Goal: Information Seeking & Learning: Compare options

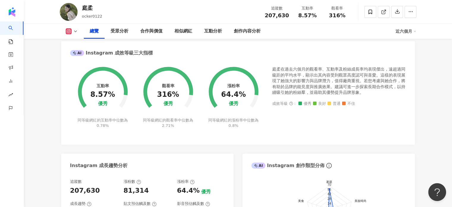
scroll to position [208, 0]
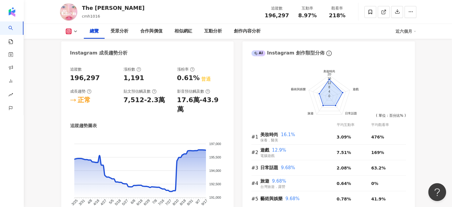
scroll to position [327, 0]
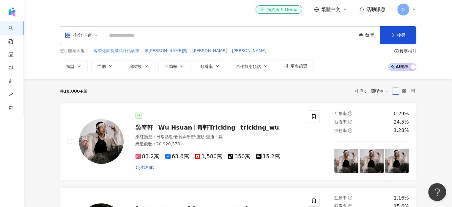
paste input "**********"
type input "**********"
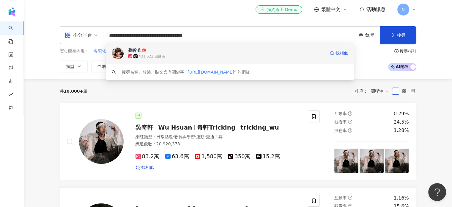
click at [181, 51] on span "蔡昕澔" at bounding box center [226, 50] width 197 height 6
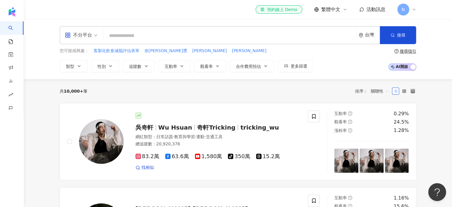
click at [140, 32] on input "search" at bounding box center [230, 35] width 248 height 11
paste input "**********"
type input "**********"
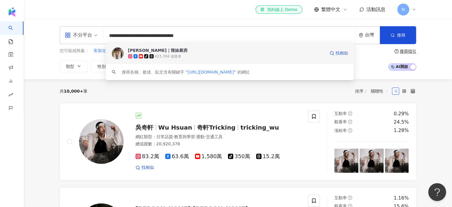
click at [170, 52] on span "陳姿靜｜辣妹廚房" at bounding box center [226, 50] width 197 height 6
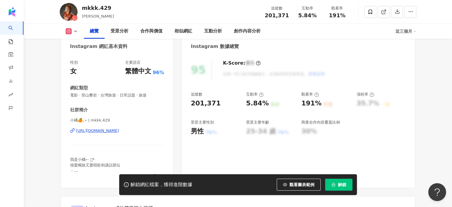
scroll to position [59, 0]
click at [342, 180] on button "解鎖" at bounding box center [338, 184] width 27 height 12
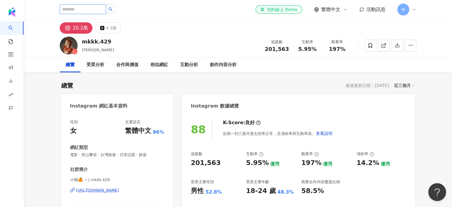
click at [96, 10] on input "search" at bounding box center [83, 9] width 46 height 10
paste input "**********"
type input "**********"
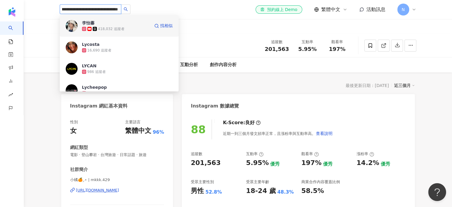
click at [115, 23] on span "李怡蓁" at bounding box center [101, 23] width 39 height 6
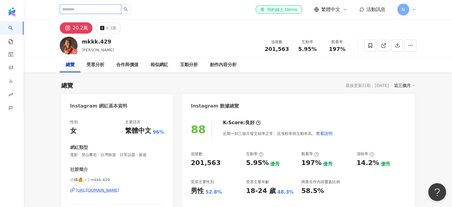
scroll to position [0, 0]
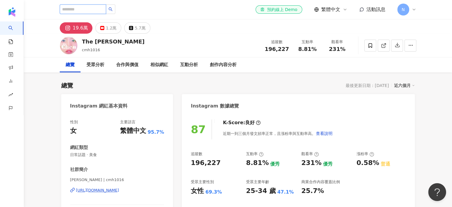
click at [88, 8] on input "search" at bounding box center [83, 9] width 46 height 10
paste input "**********"
type input "**********"
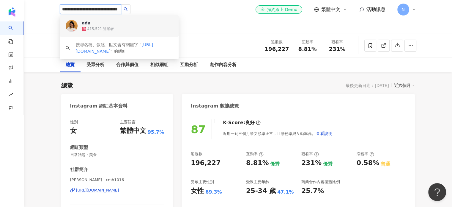
click at [124, 26] on div "415,521 追蹤者" at bounding box center [127, 29] width 91 height 6
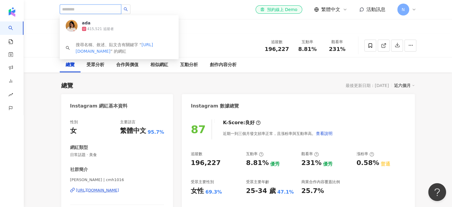
scroll to position [0, 0]
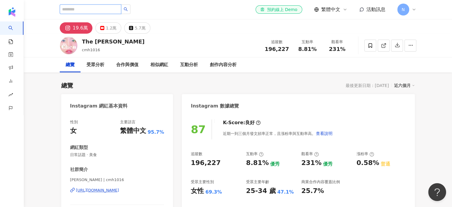
paste input "**********"
type input "**********"
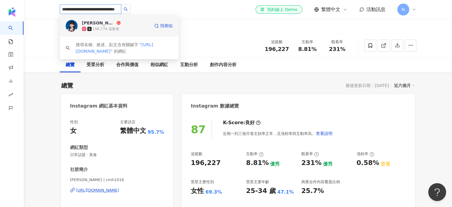
click at [132, 28] on div "156,774 追蹤者" at bounding box center [116, 29] width 68 height 6
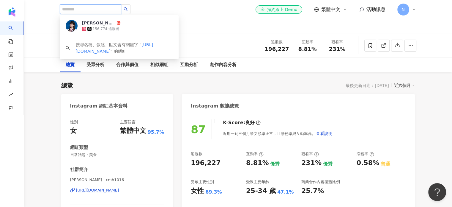
paste input "**********"
type input "**********"
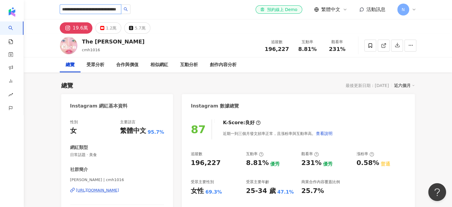
scroll to position [0, 22]
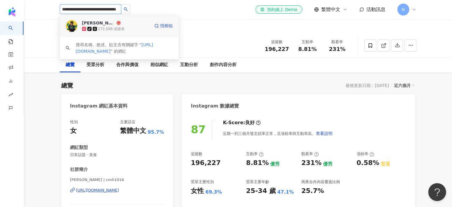
click at [111, 26] on span "阿順" at bounding box center [101, 23] width 39 height 6
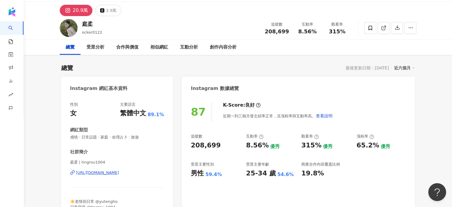
scroll to position [59, 0]
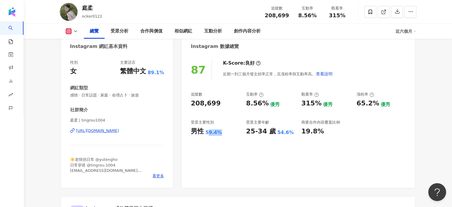
drag, startPoint x: 209, startPoint y: 133, endPoint x: 226, endPoint y: 133, distance: 16.9
click at [226, 133] on div "男性 59.4%" at bounding box center [215, 131] width 49 height 9
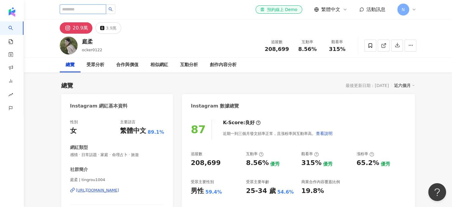
paste input "**********"
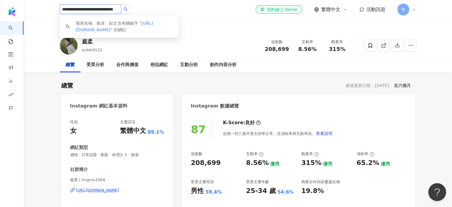
type input "**********"
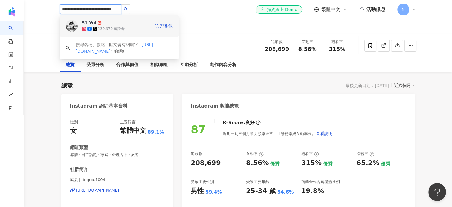
click at [131, 26] on div "139,979 追蹤者" at bounding box center [116, 29] width 68 height 6
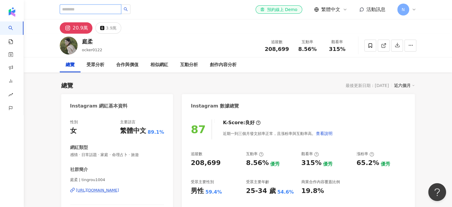
scroll to position [0, 0]
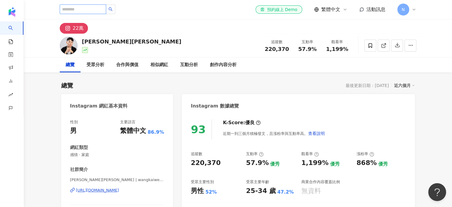
click at [101, 10] on input "search" at bounding box center [83, 9] width 46 height 10
paste input "**********"
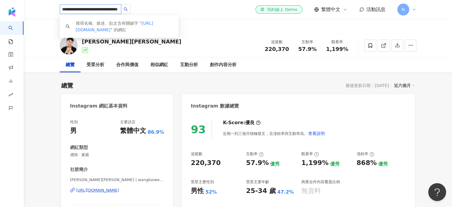
scroll to position [0, 23]
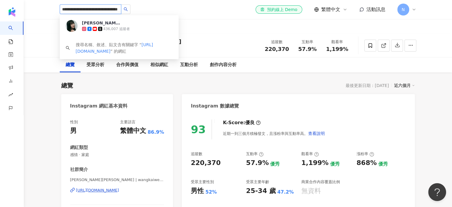
type input "**********"
click at [307, 0] on html "**********" at bounding box center [226, 103] width 452 height 207
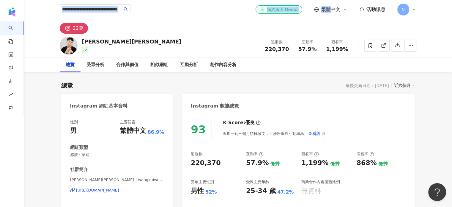
scroll to position [0, 0]
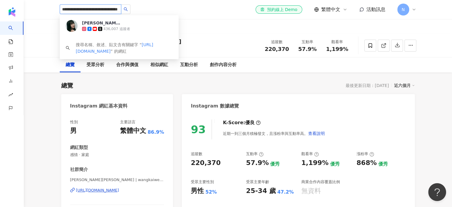
click at [98, 10] on input "**********" at bounding box center [91, 9] width 62 height 10
click at [104, 24] on span "[PERSON_NAME]" at bounding box center [101, 23] width 39 height 6
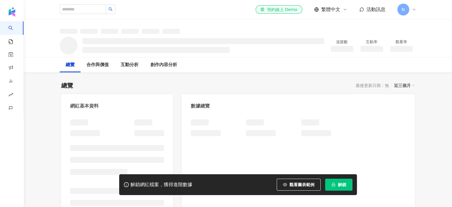
click at [341, 182] on span "解鎖" at bounding box center [342, 184] width 8 height 5
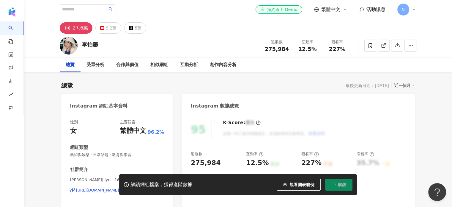
click at [212, 41] on div "[PERSON_NAME] 追蹤數 275,984 互動率 12.5% 觀看率 227%" at bounding box center [238, 45] width 381 height 23
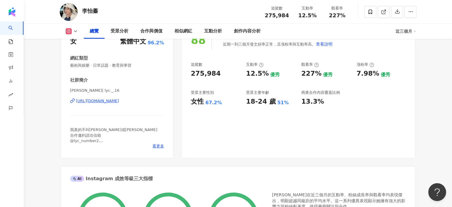
click at [413, 119] on div "88 K-Score : 良好 近期一到三個月發文頻率正常，且漲粉率與互動率高。 查看說明 追蹤數 275,984 互動率 12.5% 優秀 觀看率 227%…" at bounding box center [298, 90] width 233 height 133
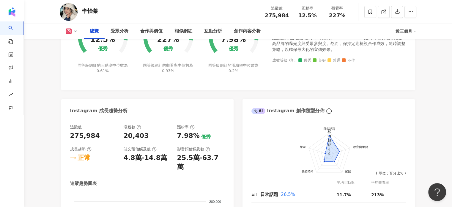
scroll to position [297, 0]
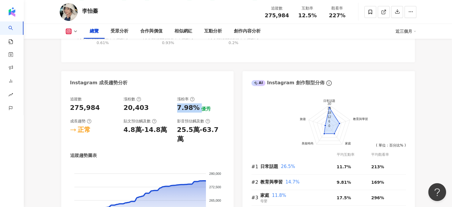
drag, startPoint x: 178, startPoint y: 108, endPoint x: 200, endPoint y: 105, distance: 21.6
click at [200, 105] on div "7.98% 優秀" at bounding box center [201, 107] width 48 height 9
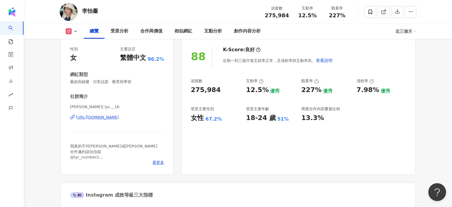
scroll to position [59, 0]
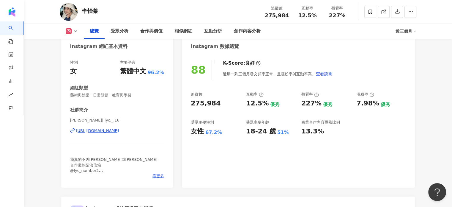
drag, startPoint x: 329, startPoint y: 106, endPoint x: 341, endPoint y: 127, distance: 24.5
click at [342, 127] on div "追蹤數 275,984 互動率 12.5% 優秀 觀看率 227% 優秀 漲粉率 7.98% 優秀 受眾主要性別 女性 67.2% 受眾主要年齡 18-24 …" at bounding box center [298, 114] width 215 height 44
click at [342, 127] on div "13.3%" at bounding box center [325, 131] width 49 height 9
drag, startPoint x: 260, startPoint y: 73, endPoint x: 218, endPoint y: 76, distance: 42.9
click at [218, 76] on div "K-Score : 良好 近期一到三個月發文頻率正常，且漲粉率與互動率高。 查看說明" at bounding box center [275, 70] width 116 height 20
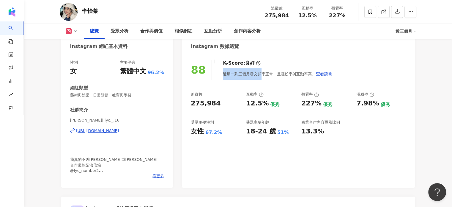
click at [218, 76] on div "K-Score : 良好 近期一到三個月發文頻率正常，且漲粉率與互動率高。 查看說明" at bounding box center [275, 70] width 116 height 20
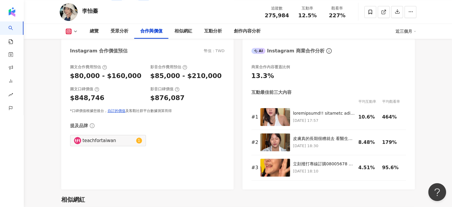
scroll to position [803, 0]
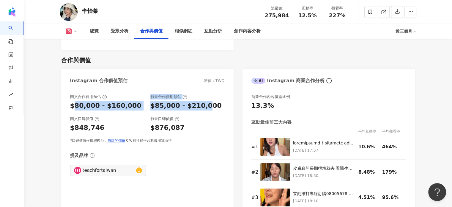
drag, startPoint x: 74, startPoint y: 97, endPoint x: 201, endPoint y: 96, distance: 127.2
click at [201, 96] on div "圖文合作費用預估 $80,000 - $160,000 影音合作費用預估 $85,000 - $210,000" at bounding box center [147, 102] width 155 height 16
click at [201, 101] on div "$85,000 - $210,000" at bounding box center [185, 105] width 71 height 9
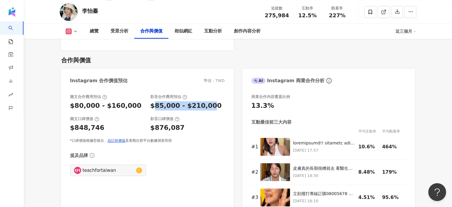
drag, startPoint x: 155, startPoint y: 100, endPoint x: 207, endPoint y: 103, distance: 53.0
click at [207, 103] on div "圖文合作費用預估 $80,000 - $160,000 影音合作費用預估 $85,000 - $210,000 圖文口碑價值 $848,746 影音口碑價值 …" at bounding box center [147, 118] width 155 height 49
drag, startPoint x: 150, startPoint y: 122, endPoint x: 201, endPoint y: 121, distance: 50.8
click at [201, 123] on div "$876,087" at bounding box center [187, 127] width 74 height 9
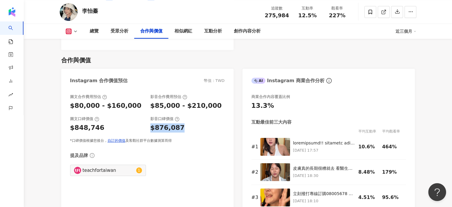
click at [201, 123] on div "$876,087" at bounding box center [187, 127] width 74 height 9
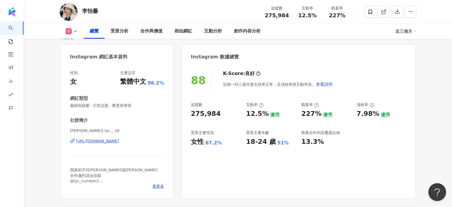
scroll to position [0, 0]
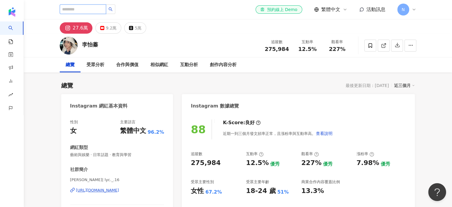
click at [96, 8] on input "search" at bounding box center [83, 9] width 46 height 10
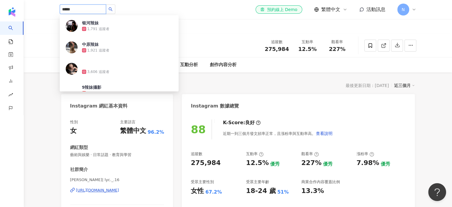
type input "****"
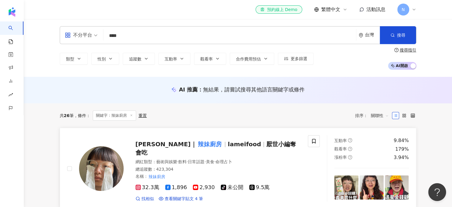
click at [188, 143] on span "陳姿靜｜ 辣妹廚房" at bounding box center [182, 143] width 92 height 7
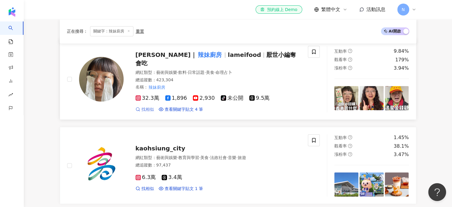
click at [147, 106] on span "找相似" at bounding box center [148, 109] width 12 height 6
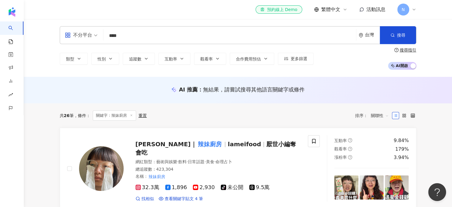
click at [133, 36] on input "****" at bounding box center [230, 35] width 248 height 11
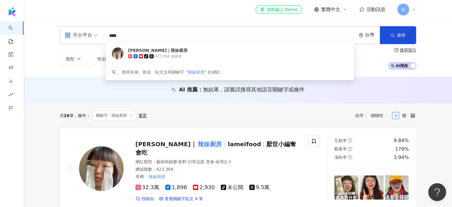
click at [133, 36] on input "****" at bounding box center [230, 35] width 248 height 11
paste input "**********"
type input "**********"
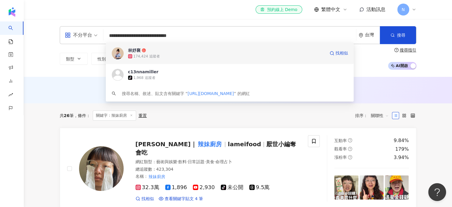
click at [162, 52] on span "林妤襄" at bounding box center [226, 50] width 197 height 6
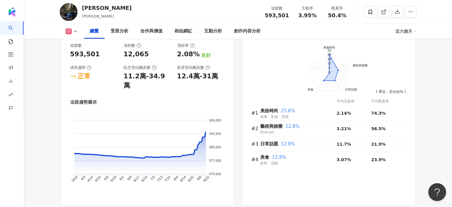
scroll to position [327, 0]
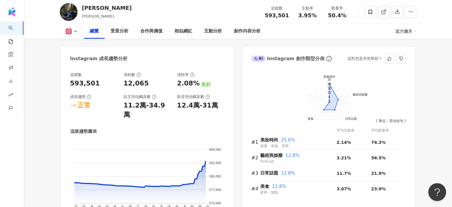
click at [400, 79] on foreignobject at bounding box center [328, 104] width 155 height 77
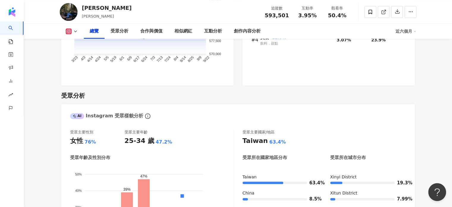
scroll to position [476, 0]
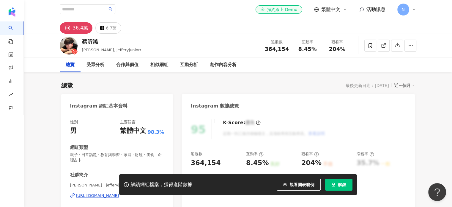
click at [338, 184] on span "解鎖" at bounding box center [342, 184] width 8 height 5
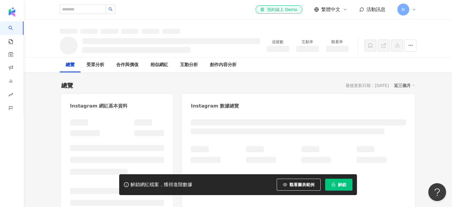
scroll to position [89, 0]
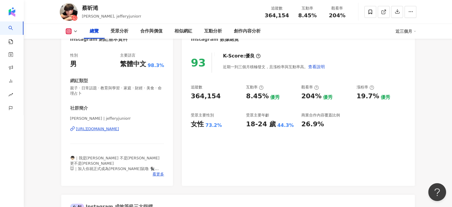
scroll to position [119, 0]
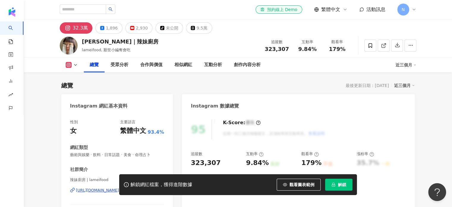
scroll to position [59, 0]
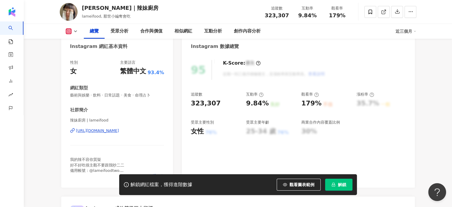
click at [341, 184] on span "解鎖" at bounding box center [342, 184] width 8 height 5
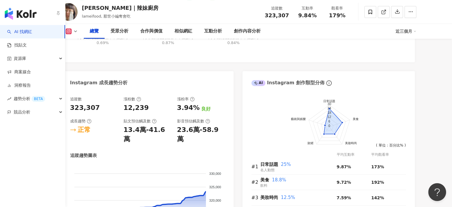
scroll to position [357, 0]
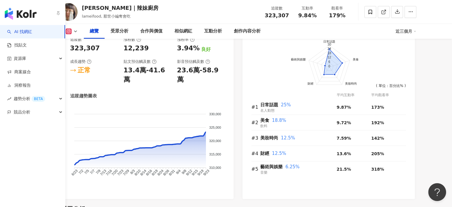
click at [132, 12] on div "陳姿靜｜辣妹廚房 lameifood, 厭世小編奪會吃 追蹤數 323,307 互動率 9.84% 觀看率 179%" at bounding box center [238, 11] width 381 height 23
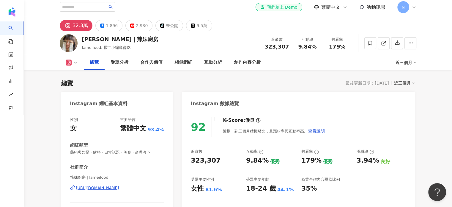
scroll to position [0, 0]
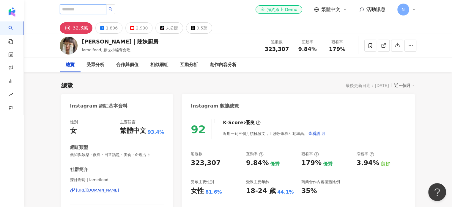
click at [90, 9] on input "search" at bounding box center [83, 9] width 46 height 10
paste input "**********"
type input "**********"
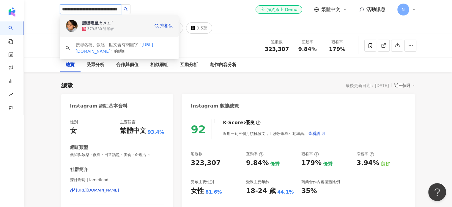
click at [127, 26] on div "379,580 追蹤者" at bounding box center [116, 29] width 68 height 6
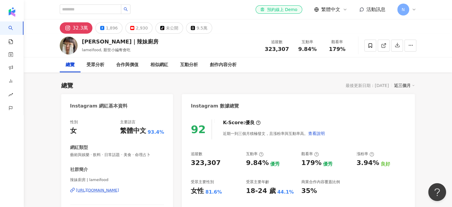
scroll to position [0, 0]
paste input "**********"
type input "**********"
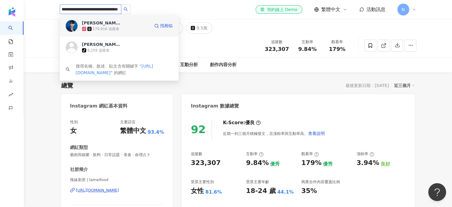
click at [96, 25] on span "劉良成" at bounding box center [101, 23] width 39 height 6
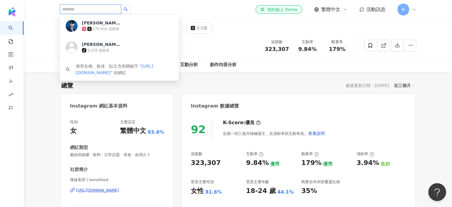
scroll to position [0, 0]
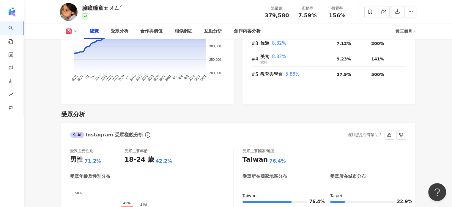
scroll to position [535, 0]
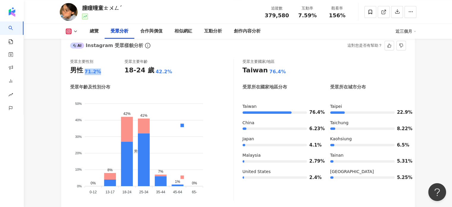
drag, startPoint x: 82, startPoint y: 62, endPoint x: 98, endPoint y: 61, distance: 16.4
click at [98, 66] on div "男性 71.2%" at bounding box center [97, 70] width 54 height 9
click at [98, 68] on div "71.2%" at bounding box center [93, 71] width 17 height 7
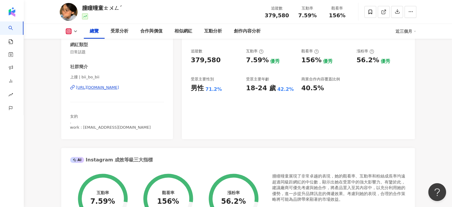
scroll to position [89, 0]
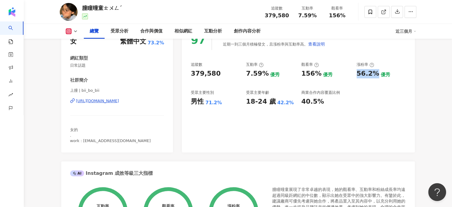
drag, startPoint x: 354, startPoint y: 75, endPoint x: 375, endPoint y: 76, distance: 20.9
click at [375, 76] on div "追蹤數 379,580 互動率 7.59% 優秀 觀看率 156% 優秀 漲粉率 56.2% 優秀 受眾主要性別 男性 71.2% 受眾主要年齡 18-24 …" at bounding box center [298, 84] width 215 height 44
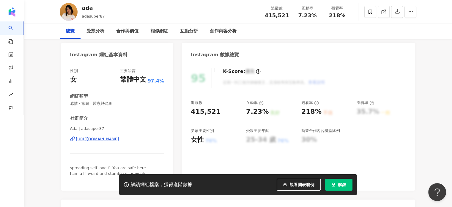
scroll to position [89, 0]
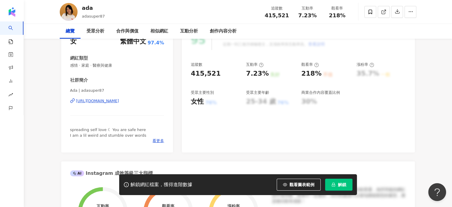
click at [336, 183] on button "解鎖" at bounding box center [338, 184] width 27 height 12
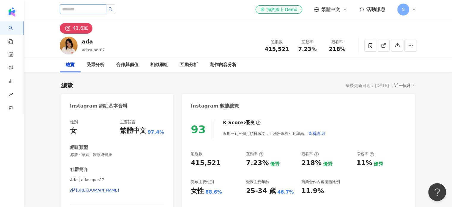
click at [96, 12] on input "search" at bounding box center [83, 9] width 46 height 10
paste input "**********"
type input "**********"
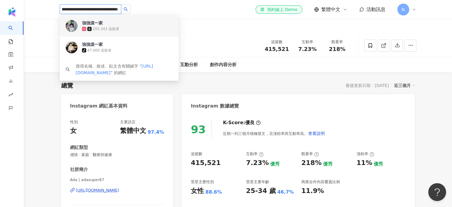
click at [130, 25] on div "強強滾一家 202,343 追蹤者" at bounding box center [127, 26] width 91 height 12
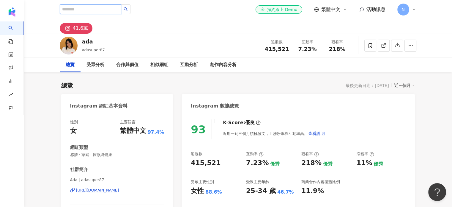
scroll to position [0, 0]
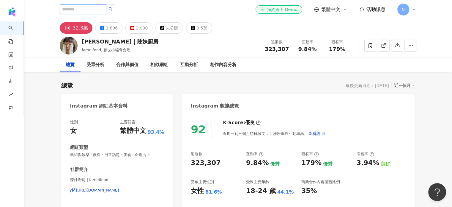
click at [100, 13] on input "search" at bounding box center [83, 9] width 46 height 10
paste input "**********"
type input "**********"
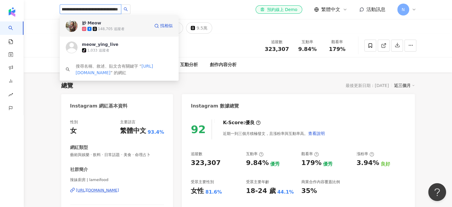
click at [140, 25] on div "妙 Meow 148,705 追蹤者" at bounding box center [116, 26] width 68 height 12
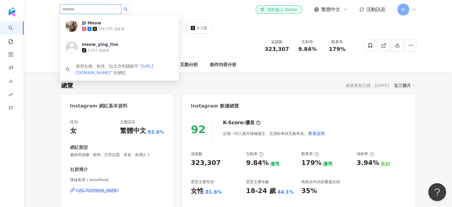
scroll to position [0, 0]
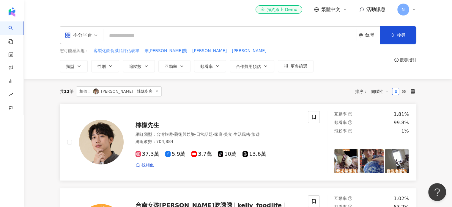
click at [236, 118] on div "檸檬先生 網紅類型 ： 台灣旅遊 · 藝術與娛樂 · 日常話題 · 家庭 · 美食 · 生活風格 · 旅遊 總追蹤數 ： 704,884 37.3萬 5.9萬…" at bounding box center [212, 142] width 177 height 52
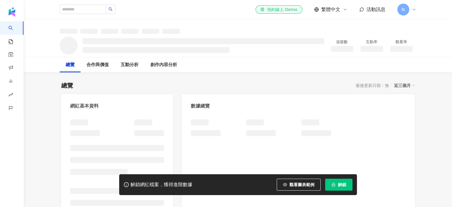
click at [345, 187] on span "解鎖" at bounding box center [342, 184] width 8 height 5
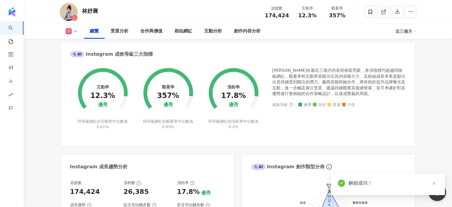
scroll to position [89, 0]
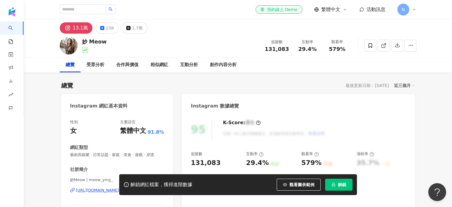
click at [341, 186] on span "解鎖" at bounding box center [342, 184] width 8 height 5
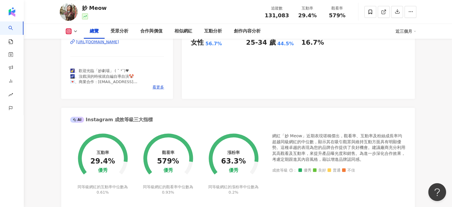
scroll to position [59, 0]
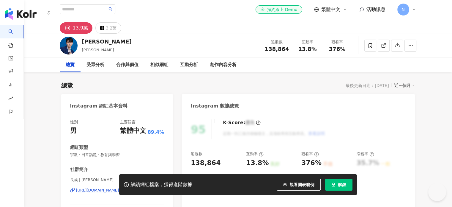
click at [340, 189] on button "解鎖" at bounding box center [338, 184] width 27 height 12
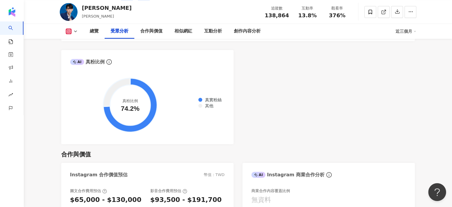
scroll to position [743, 0]
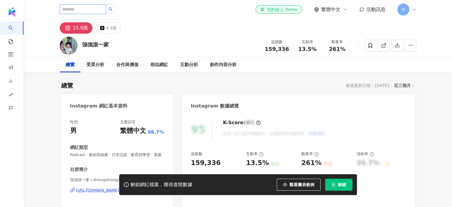
click at [98, 9] on input "search" at bounding box center [83, 9] width 46 height 10
paste input "**********"
type input "**********"
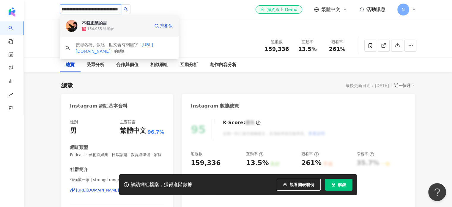
click at [147, 26] on div "154,955 追蹤者" at bounding box center [116, 29] width 68 height 6
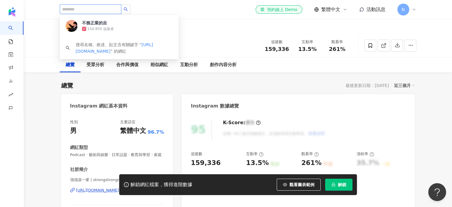
scroll to position [0, 0]
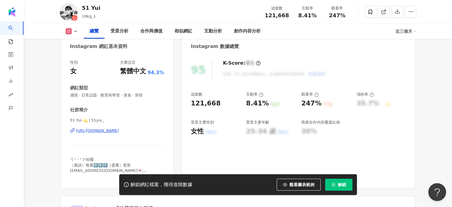
click at [343, 185] on span "解鎖" at bounding box center [342, 184] width 8 height 5
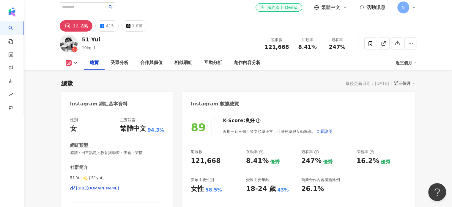
scroll to position [119, 0]
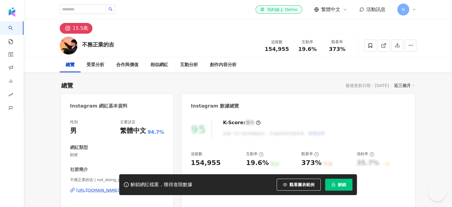
click at [340, 185] on span "解鎖" at bounding box center [342, 184] width 8 height 5
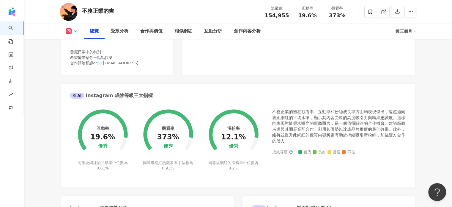
scroll to position [238, 0]
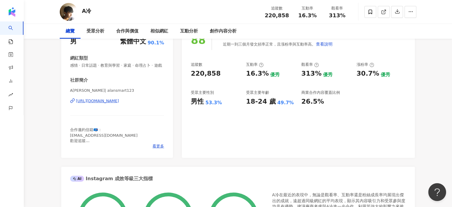
scroll to position [89, 0]
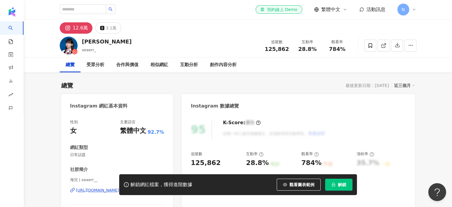
scroll to position [149, 0]
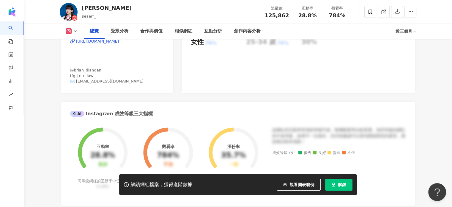
click at [339, 182] on span "解鎖" at bounding box center [342, 184] width 8 height 5
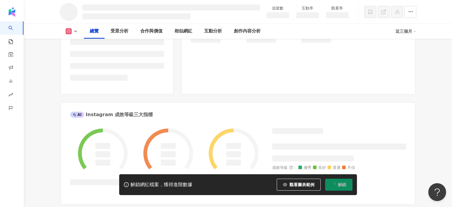
scroll to position [149, 0]
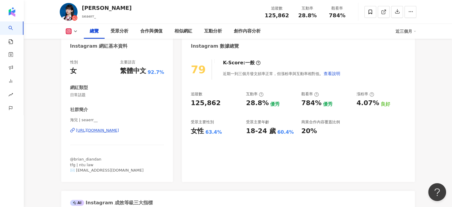
scroll to position [59, 0]
drag, startPoint x: 239, startPoint y: 73, endPoint x: 274, endPoint y: 74, distance: 35.1
click at [274, 74] on div "近期一到三個月發文頻率正常，但漲粉率與互動率相對低。 查看說明" at bounding box center [282, 74] width 118 height 12
drag, startPoint x: 281, startPoint y: 74, endPoint x: 301, endPoint y: 74, distance: 19.3
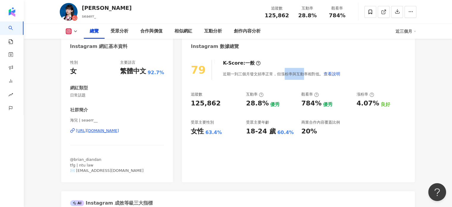
click at [301, 74] on div "近期一到三個月發文頻率正常，但漲粉率與互動率相對低。 查看說明" at bounding box center [282, 74] width 118 height 12
drag, startPoint x: 297, startPoint y: 73, endPoint x: 236, endPoint y: 76, distance: 60.7
click at [236, 76] on div "近期一到三個月發文頻率正常，但漲粉率與互動率相對低。 查看說明" at bounding box center [282, 74] width 118 height 12
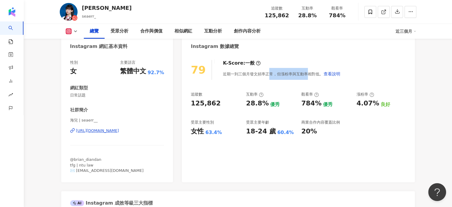
drag, startPoint x: 294, startPoint y: 76, endPoint x: 306, endPoint y: 78, distance: 12.0
click at [306, 78] on div "近期一到三個月發文頻率正常，但漲粉率與互動率相對低。 查看說明" at bounding box center [282, 74] width 118 height 12
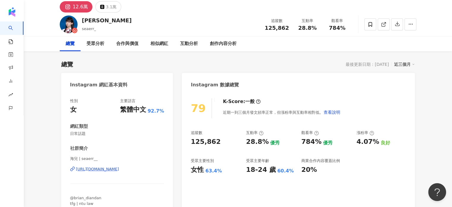
scroll to position [0, 0]
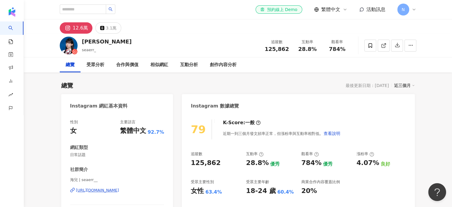
click at [402, 83] on div "近三個月" at bounding box center [404, 85] width 21 height 8
click at [409, 110] on link "近六個月" at bounding box center [407, 109] width 17 height 7
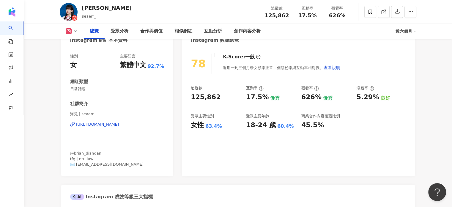
scroll to position [30, 0]
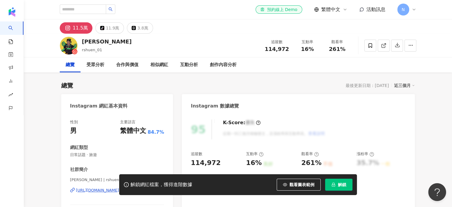
click at [335, 183] on icon "lock" at bounding box center [333, 184] width 4 height 4
click at [335, 183] on icon "loading" at bounding box center [333, 184] width 4 height 4
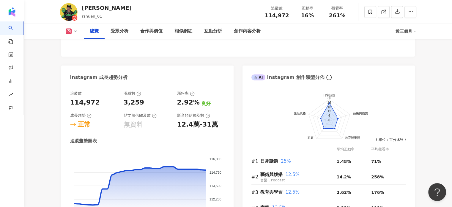
scroll to position [386, 0]
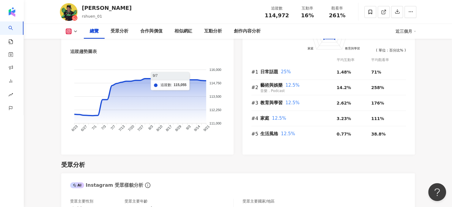
click at [410, 35] on div "近三個月" at bounding box center [406, 31] width 21 height 10
click at [406, 55] on link "近六個月" at bounding box center [408, 56] width 17 height 7
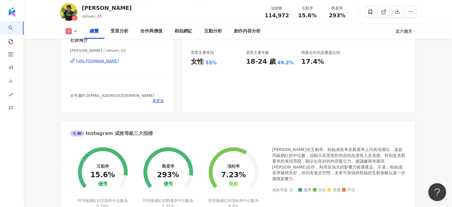
scroll to position [119, 0]
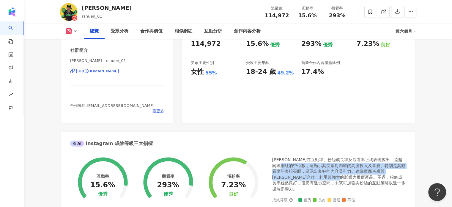
drag, startPoint x: 308, startPoint y: 165, endPoint x: 359, endPoint y: 178, distance: 52.7
click at [359, 178] on div "阿順在互動率、粉絲成長率及觀看率上均表現傑出，遠超同級網紅的中位數，這顯示其受眾對內容的高度投入及喜愛。特別是其觀看率的表現亮眼，顯示出良好的內容吸引力。建議…" at bounding box center [339, 174] width 134 height 35
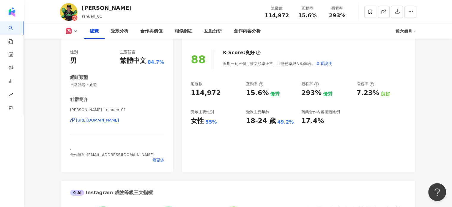
scroll to position [59, 0]
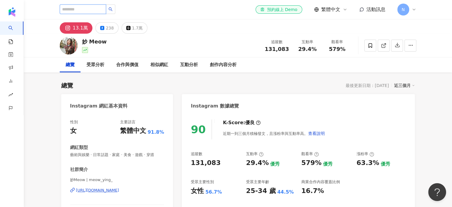
click at [100, 10] on input "search" at bounding box center [83, 9] width 46 height 10
paste input "**********"
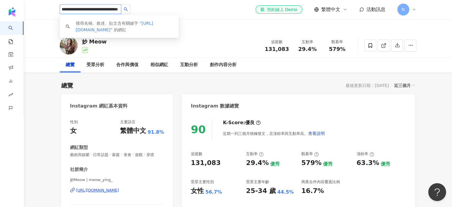
type input "**********"
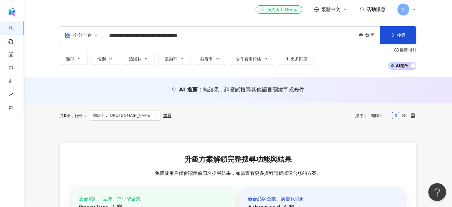
click at [200, 31] on input "**********" at bounding box center [230, 35] width 248 height 11
click at [206, 35] on input "**********" at bounding box center [230, 35] width 248 height 11
click at [205, 35] on input "**********" at bounding box center [230, 35] width 248 height 11
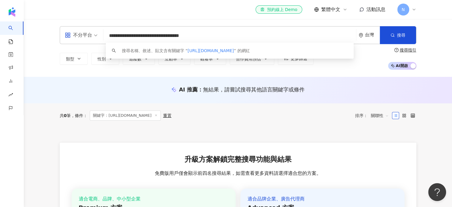
type input "**********"
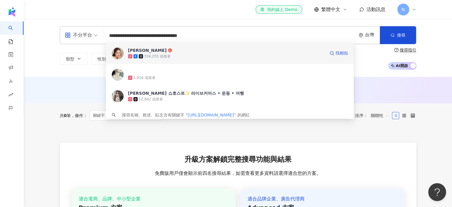
click at [202, 51] on span "佑妮" at bounding box center [226, 50] width 197 height 6
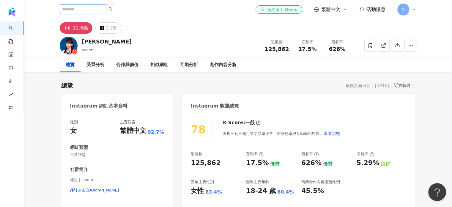
click at [106, 13] on input "search" at bounding box center [83, 9] width 46 height 10
paste input "**********"
type input "**********"
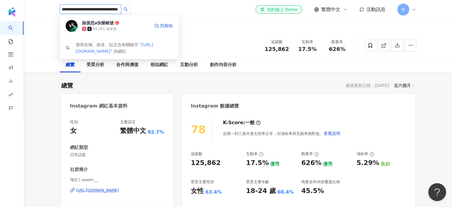
click at [116, 29] on div "94,291 追蹤者" at bounding box center [116, 29] width 68 height 6
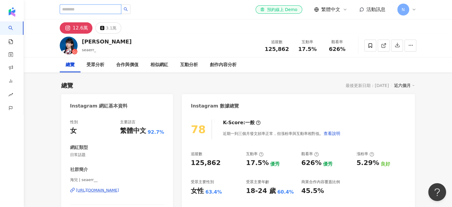
paste input "**********"
type input "**********"
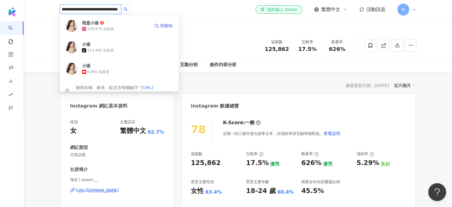
click at [128, 25] on div "我是小張 109,974 追蹤者" at bounding box center [116, 26] width 68 height 12
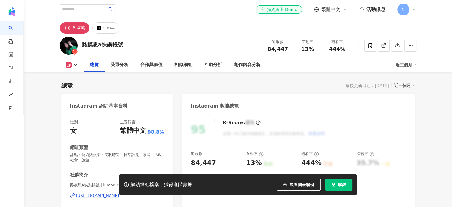
scroll to position [30, 0]
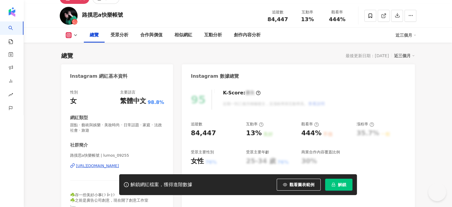
click at [334, 186] on icon "lock" at bounding box center [333, 184] width 4 height 4
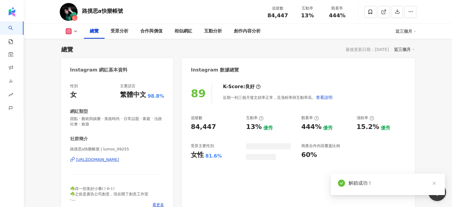
click at [434, 184] on icon "close" at bounding box center [434, 183] width 4 height 4
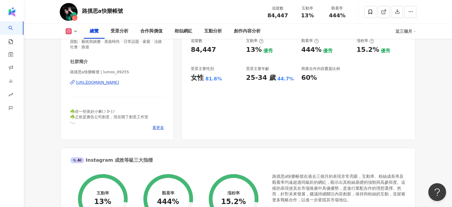
scroll to position [95, 0]
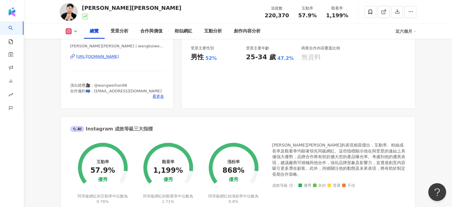
scroll to position [119, 0]
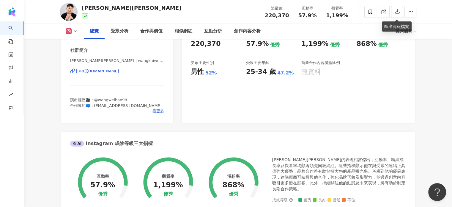
click at [406, 32] on div "近六個月" at bounding box center [406, 31] width 21 height 10
click at [103, 70] on div "https://www.instagram.com/wangkaiwen820/" at bounding box center [97, 70] width 43 height 5
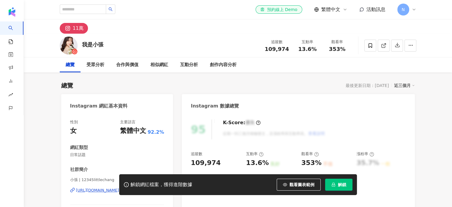
click at [341, 186] on span "解鎖" at bounding box center [342, 184] width 8 height 5
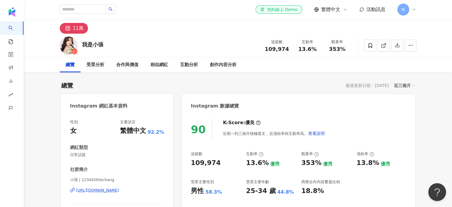
click at [95, 15] on div "el-icon-cs 預約線上 Demo 繁體中文 活動訊息 N" at bounding box center [238, 9] width 357 height 19
click at [101, 9] on input "search" at bounding box center [83, 9] width 46 height 10
paste input "**********"
type input "**********"
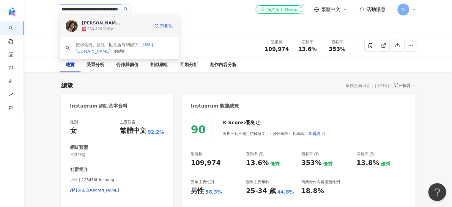
click at [114, 28] on div "280,496 追蹤者" at bounding box center [116, 29] width 68 height 6
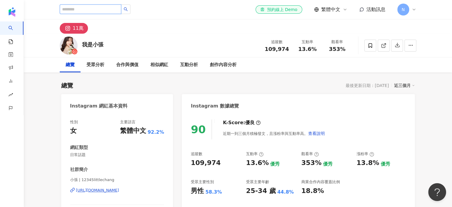
scroll to position [0, 0]
paste input "**********"
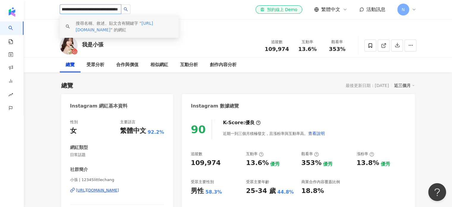
drag, startPoint x: 106, startPoint y: 11, endPoint x: 151, endPoint y: 22, distance: 46.1
click at [131, 15] on span "**********" at bounding box center [95, 9] width 71 height 10
type input "**********"
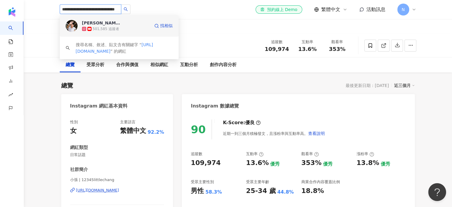
click at [105, 25] on span "Ivan" at bounding box center [101, 23] width 39 height 6
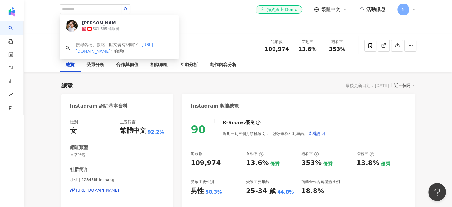
scroll to position [0, 0]
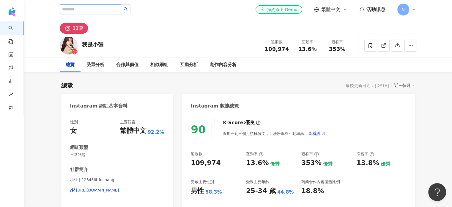
click at [105, 12] on input "search" at bounding box center [91, 9] width 62 height 10
paste input "**********"
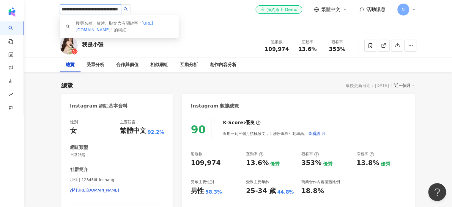
type input "**********"
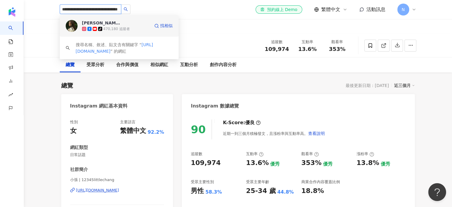
click at [121, 23] on div "Cindy H tiktok-icon 470,180 追蹤者" at bounding box center [116, 26] width 68 height 12
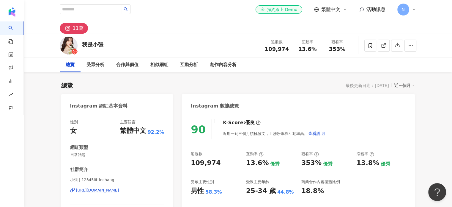
scroll to position [0, 0]
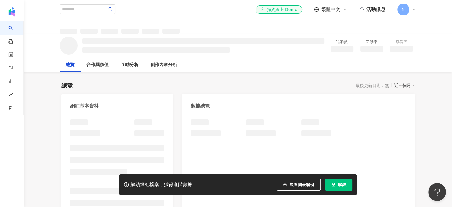
click at [339, 185] on span "解鎖" at bounding box center [342, 184] width 8 height 5
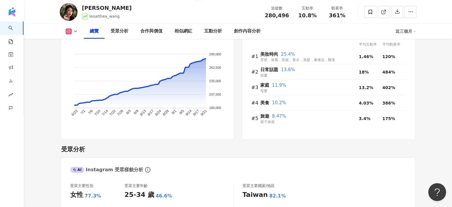
scroll to position [416, 0]
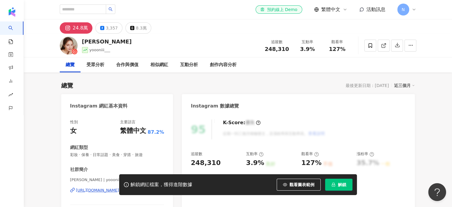
click at [342, 184] on span "解鎖" at bounding box center [342, 184] width 8 height 5
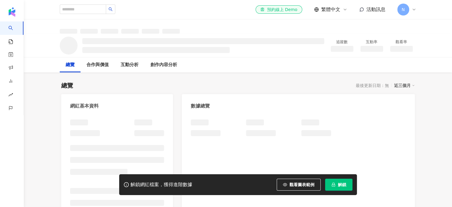
click at [346, 185] on span "解鎖" at bounding box center [342, 184] width 8 height 5
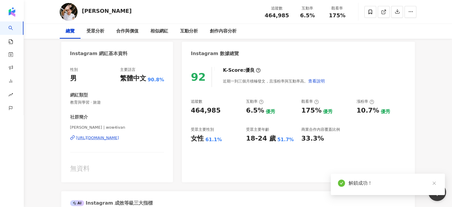
scroll to position [59, 0]
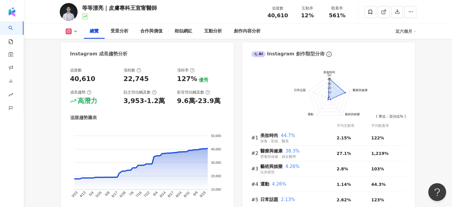
scroll to position [329, 0]
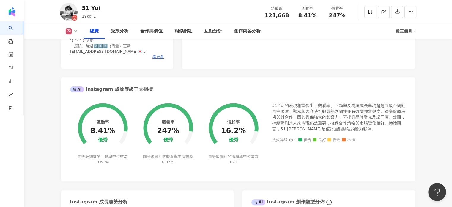
scroll to position [59, 0]
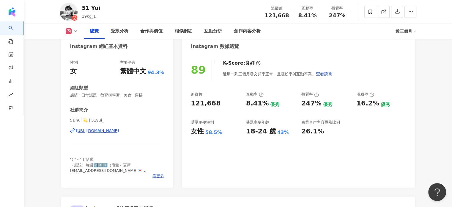
click at [99, 130] on div "[URL][DOMAIN_NAME]" at bounding box center [97, 130] width 43 height 5
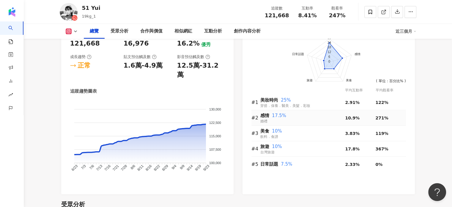
scroll to position [386, 0]
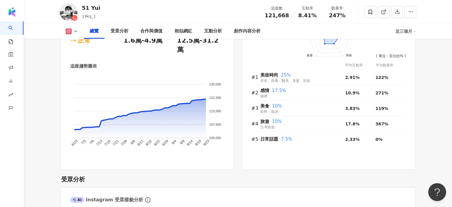
click at [397, 31] on div "近三個月" at bounding box center [406, 31] width 21 height 10
click at [400, 54] on link "近六個月" at bounding box center [408, 56] width 17 height 7
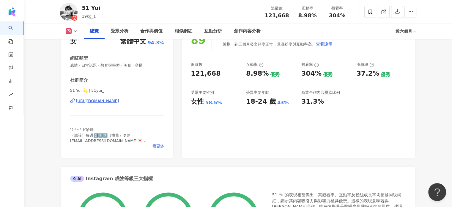
scroll to position [30, 0]
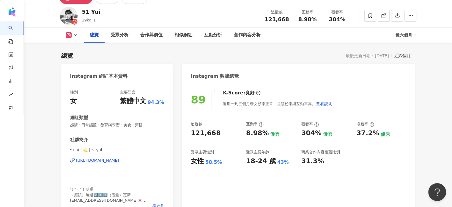
click at [409, 37] on div "近六個月" at bounding box center [406, 35] width 21 height 10
click at [408, 48] on link "近三個月" at bounding box center [408, 48] width 17 height 7
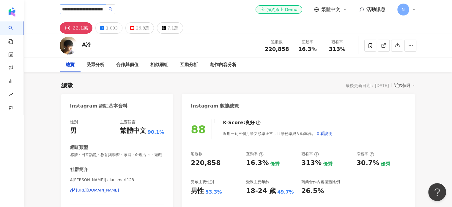
scroll to position [0, 35]
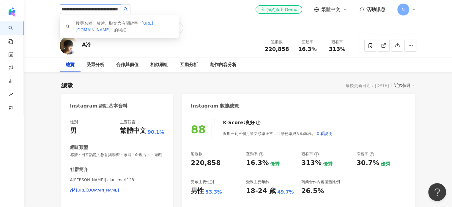
type input "**********"
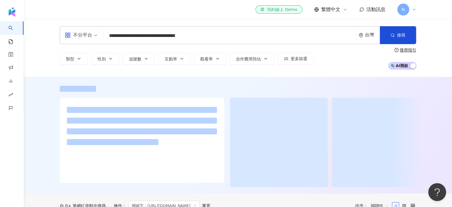
click at [108, 18] on div "el-icon-cs 預約線上 Demo 繁體中文 活動訊息 N" at bounding box center [238, 9] width 357 height 19
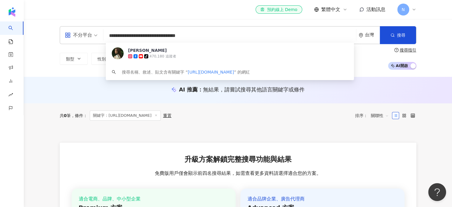
click at [216, 37] on input "**********" at bounding box center [230, 35] width 248 height 11
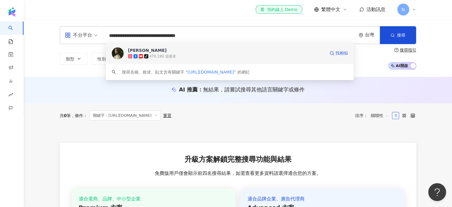
click at [181, 52] on span "Cindy H" at bounding box center [226, 50] width 197 height 6
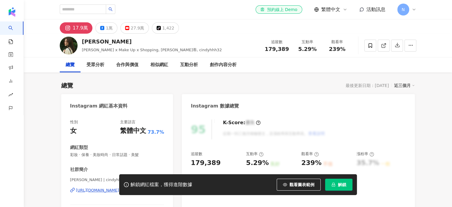
click at [337, 185] on button "解鎖" at bounding box center [338, 184] width 27 height 12
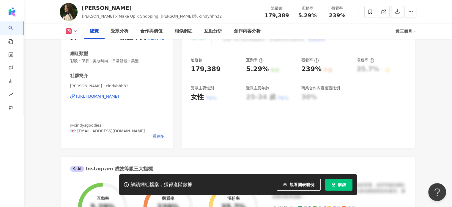
scroll to position [208, 0]
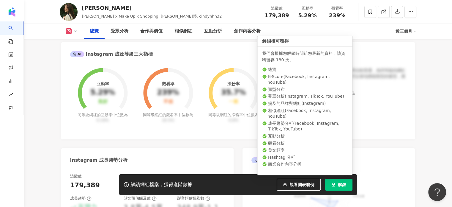
click at [339, 184] on span "解鎖" at bounding box center [342, 184] width 8 height 5
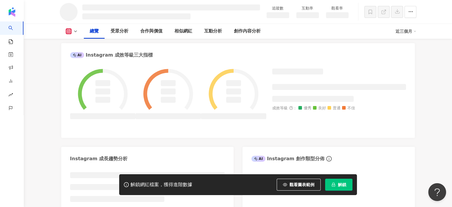
scroll to position [229, 0]
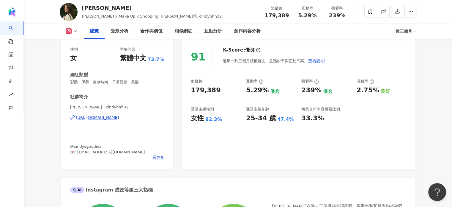
scroll to position [59, 0]
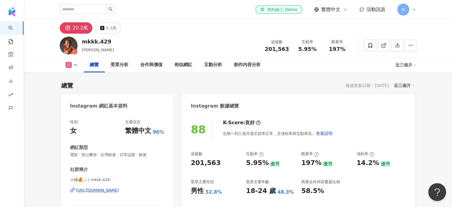
scroll to position [89, 0]
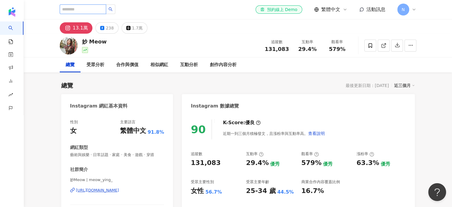
click at [81, 11] on input "search" at bounding box center [83, 9] width 46 height 10
type input "*"
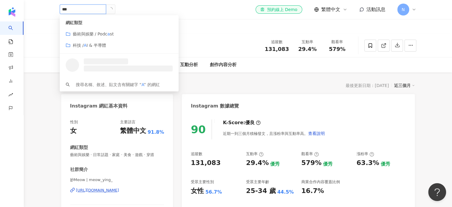
type input "**"
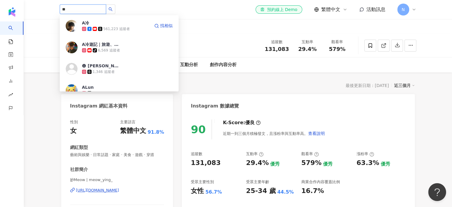
click at [114, 25] on span "A冷" at bounding box center [101, 23] width 39 height 6
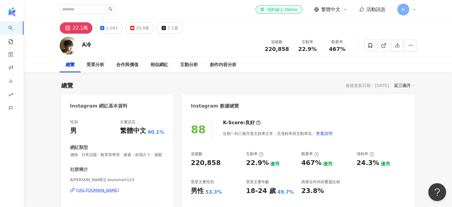
click at [243, 46] on div "A冷 追蹤數 220,858 互動率 22.9% 觀看率 467%" at bounding box center [238, 45] width 381 height 23
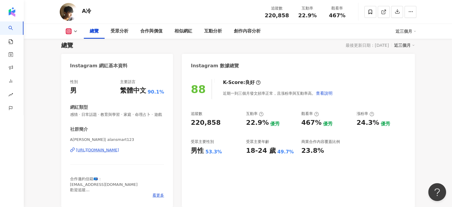
scroll to position [89, 0]
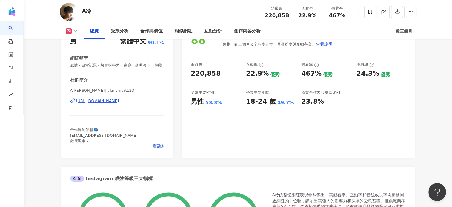
click at [119, 103] on div "[URL][DOMAIN_NAME]" at bounding box center [97, 100] width 43 height 5
click at [403, 28] on div "近三個月" at bounding box center [406, 31] width 21 height 10
click at [404, 58] on link "近六個月" at bounding box center [408, 56] width 17 height 5
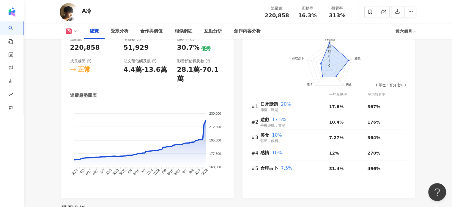
scroll to position [386, 0]
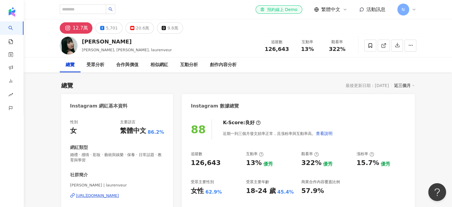
click at [408, 89] on div "近三個月" at bounding box center [404, 85] width 21 height 8
click at [412, 111] on link "近六個月" at bounding box center [407, 109] width 17 height 7
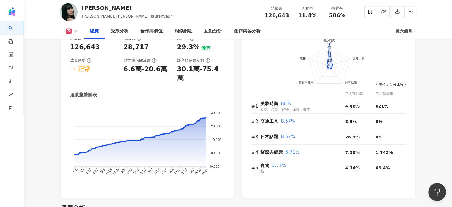
scroll to position [357, 0]
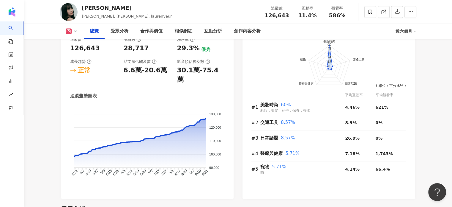
click at [407, 31] on div "近六個月" at bounding box center [406, 31] width 21 height 10
click at [406, 57] on link "近六個月" at bounding box center [408, 56] width 17 height 7
click at [407, 32] on div "近六個月" at bounding box center [406, 31] width 21 height 10
click at [408, 33] on div "近六個月" at bounding box center [406, 31] width 21 height 10
click at [411, 43] on div "前往申請試用方案解鎖 ( 立即註冊 ) 美妝時尚 交通工具 日常話題 醫療與健康 寵物 60 48 36 24 12 0 ( 單位：百分比% ) 平均互動率 …" at bounding box center [329, 115] width 172 height 168
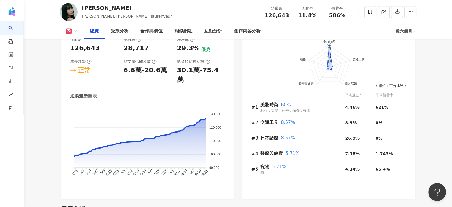
click at [408, 32] on div "近六個月" at bounding box center [406, 31] width 21 height 10
click at [408, 42] on link "近三個月" at bounding box center [408, 44] width 17 height 7
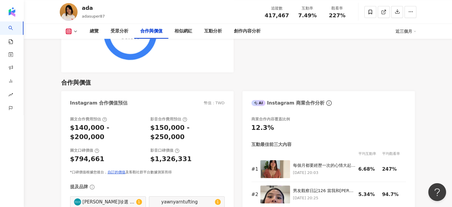
scroll to position [803, 0]
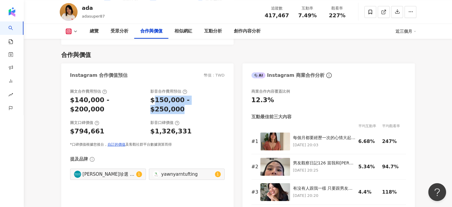
drag, startPoint x: 154, startPoint y: 89, endPoint x: 214, endPoint y: 90, distance: 60.4
click at [214, 95] on div "$150,000 - $250,000" at bounding box center [187, 104] width 74 height 18
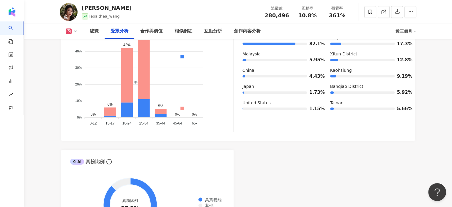
scroll to position [773, 0]
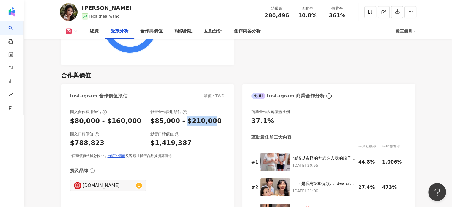
drag, startPoint x: 182, startPoint y: 121, endPoint x: 205, endPoint y: 123, distance: 22.7
click at [205, 123] on div "$85,000 - $210,000" at bounding box center [185, 120] width 71 height 9
drag, startPoint x: 176, startPoint y: 121, endPoint x: 158, endPoint y: 123, distance: 18.0
click at [158, 123] on div "$85,000 - $210,000" at bounding box center [185, 120] width 71 height 9
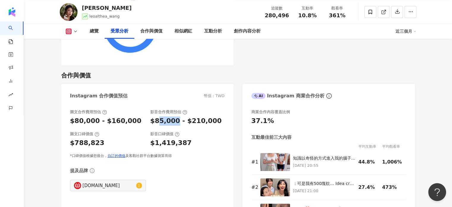
click at [158, 123] on div "$85,000 - $210,000" at bounding box center [185, 120] width 71 height 9
drag, startPoint x: 158, startPoint y: 124, endPoint x: 211, endPoint y: 124, distance: 52.6
click at [211, 124] on div "$85,000 - $210,000" at bounding box center [187, 120] width 74 height 9
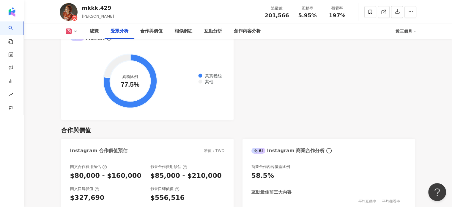
scroll to position [743, 0]
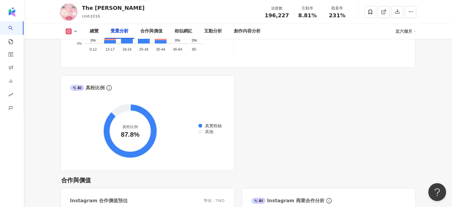
scroll to position [743, 0]
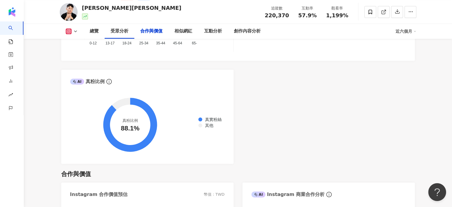
scroll to position [832, 0]
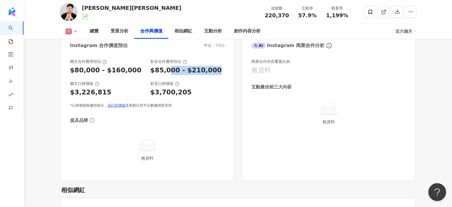
drag, startPoint x: 169, startPoint y: 70, endPoint x: 217, endPoint y: 73, distance: 48.3
click at [217, 73] on div "$85,000 - $210,000" at bounding box center [187, 70] width 74 height 9
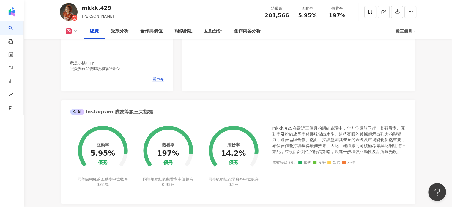
scroll to position [149, 0]
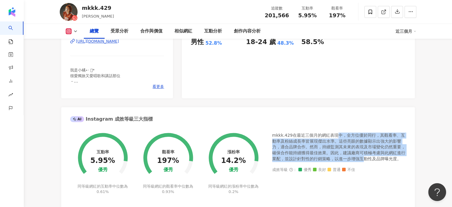
drag, startPoint x: 338, startPoint y: 136, endPoint x: 363, endPoint y: 159, distance: 34.1
click at [363, 159] on div "mkkk.429在最近三個月的網紅表現中，全方位優於同行，其觀看率、互動率及粉絲成長率皆展現傑出水準。這些亮眼的數據顯示出強大的影響力，適合品牌合作。然而，持…" at bounding box center [339, 146] width 134 height 29
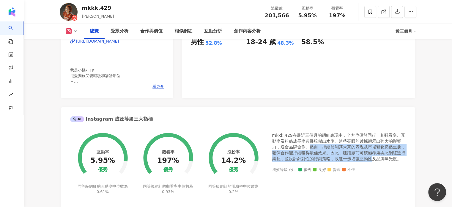
drag, startPoint x: 308, startPoint y: 146, endPoint x: 374, endPoint y: 158, distance: 67.1
click at [374, 158] on div "mkkk.429在最近三個月的網紅表現中，全方位優於同行，其觀看率、互動率及粉絲成長率皆展現傑出水準。這些亮眼的數據顯示出強大的影響力，適合品牌合作。然而，持…" at bounding box center [339, 146] width 134 height 29
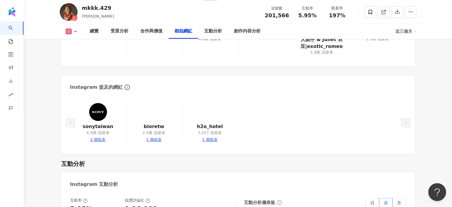
scroll to position [1070, 0]
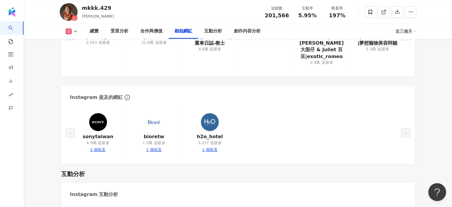
click at [155, 147] on div "1 個提及" at bounding box center [153, 149] width 15 height 5
type input "*******"
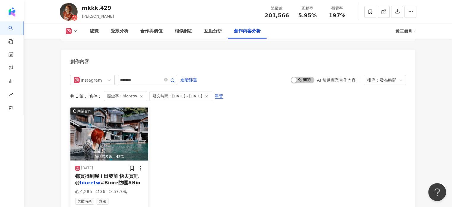
click at [111, 131] on img "button" at bounding box center [109, 133] width 78 height 53
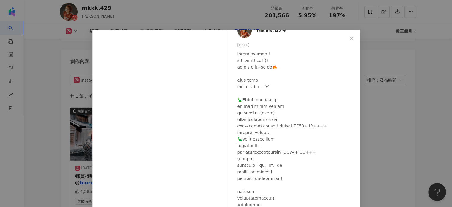
scroll to position [17, 0]
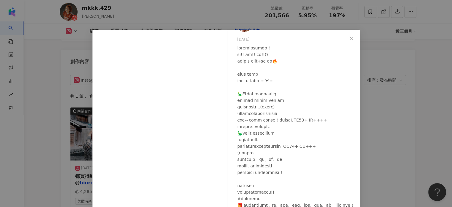
click at [385, 131] on div "mkkk.429 2025/8/13 4,285 36 57.7萬 查看原始貼文" at bounding box center [226, 103] width 452 height 207
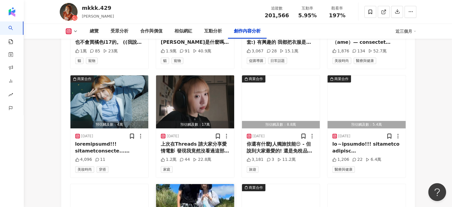
scroll to position [2051, 0]
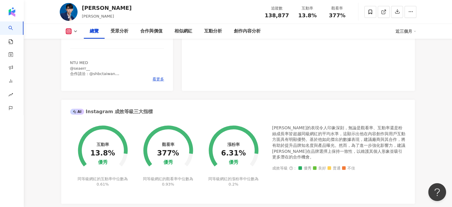
scroll to position [208, 0]
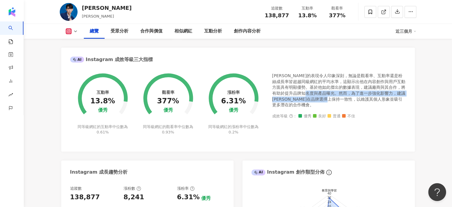
drag, startPoint x: 323, startPoint y: 93, endPoint x: 365, endPoint y: 103, distance: 43.3
click at [365, 102] on div "[PERSON_NAME]的表現令人印象深刻，無論是觀看率、互動率還是粉絲成長率皆超越同級網紅的平均水準，這顯示出他在內容創作與用戶互動方面具有明顯優勢。基於…" at bounding box center [339, 107] width 134 height 69
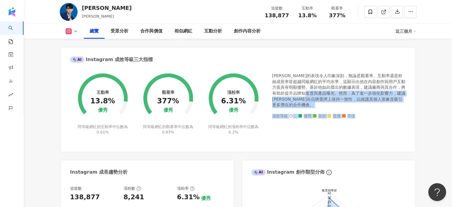
click at [365, 103] on div "[PERSON_NAME]的表現令人印象深刻，無論是觀看率、互動率還是粉絲成長率皆超越同級網紅的平均水準，這顯示出他在內容創作與用戶互動方面具有明顯優勢。基於…" at bounding box center [339, 107] width 134 height 69
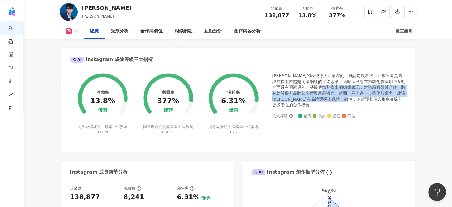
drag, startPoint x: 338, startPoint y: 90, endPoint x: 385, endPoint y: 98, distance: 47.4
click at [385, 98] on div "劉良成的表現令人印象深刻，無論是觀看率、互動率還是粉絲成長率皆超越同級網紅的平均水準，這顯示出他在內容創作與用戶互動方面具有明顯優勢。基於他如此傑出的數據表現…" at bounding box center [339, 90] width 134 height 35
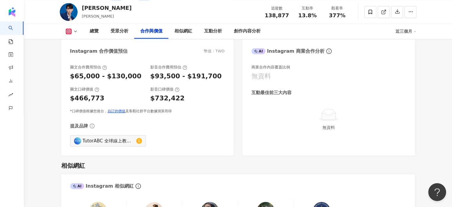
scroll to position [832, 0]
drag, startPoint x: 266, startPoint y: 59, endPoint x: 301, endPoint y: 76, distance: 39.2
click at [301, 76] on div "商業合作內容覆蓋比例 無資料 互動最佳前三大內容 無資料" at bounding box center [328, 105] width 155 height 82
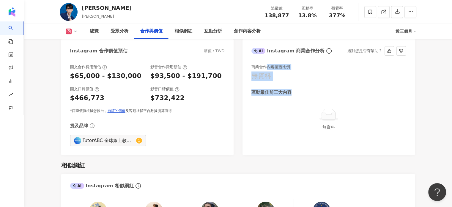
click at [301, 76] on div "商業合作內容覆蓋比例 無資料 互動最佳前三大內容 無資料" at bounding box center [328, 105] width 155 height 82
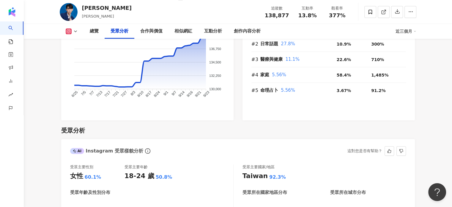
scroll to position [357, 0]
